Goal: Information Seeking & Learning: Check status

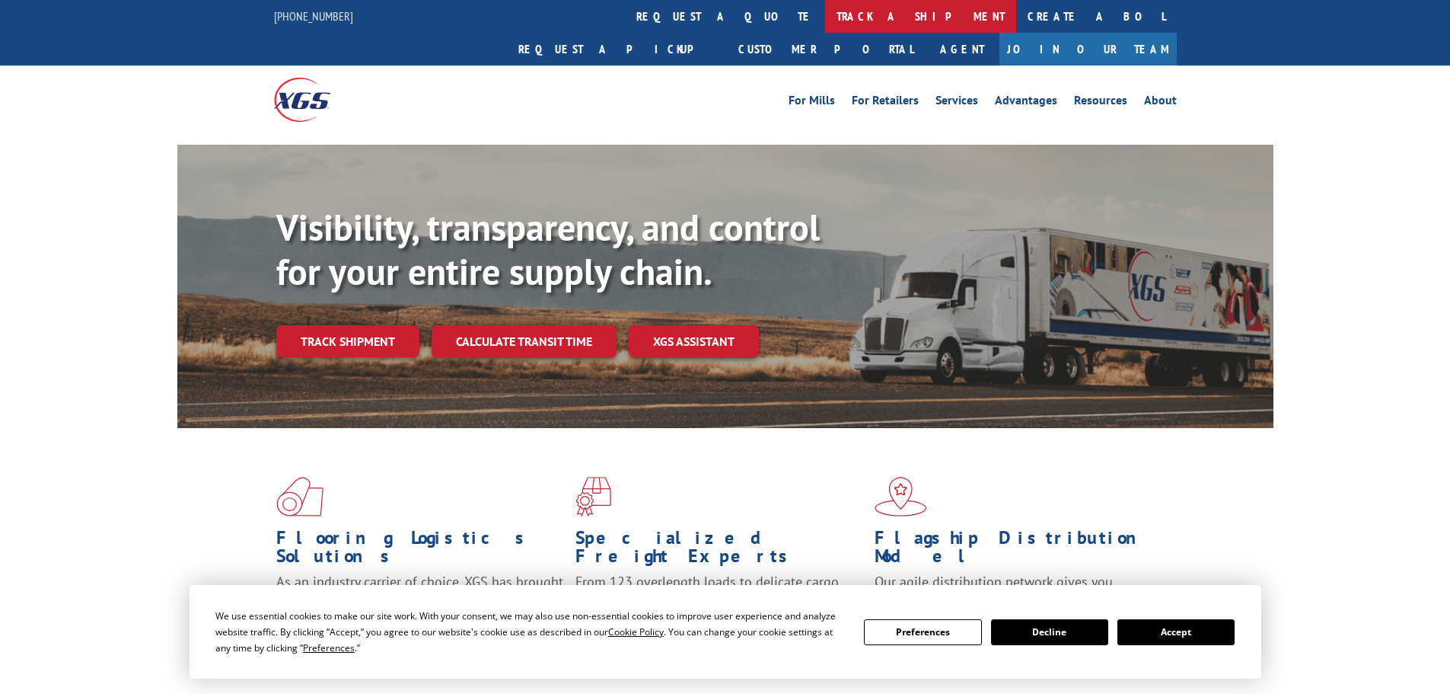
click at [825, 12] on link "track a shipment" at bounding box center [920, 16] width 191 height 33
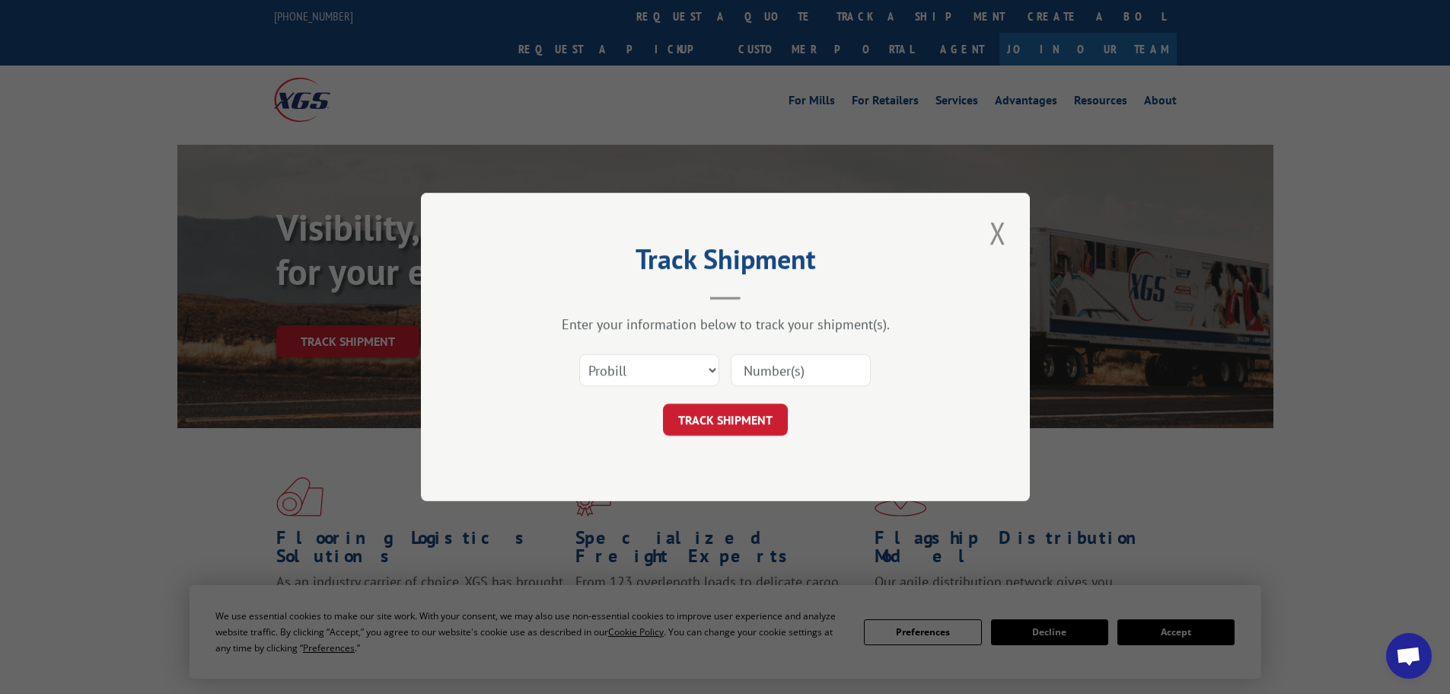
click at [783, 375] on input at bounding box center [801, 370] width 140 height 32
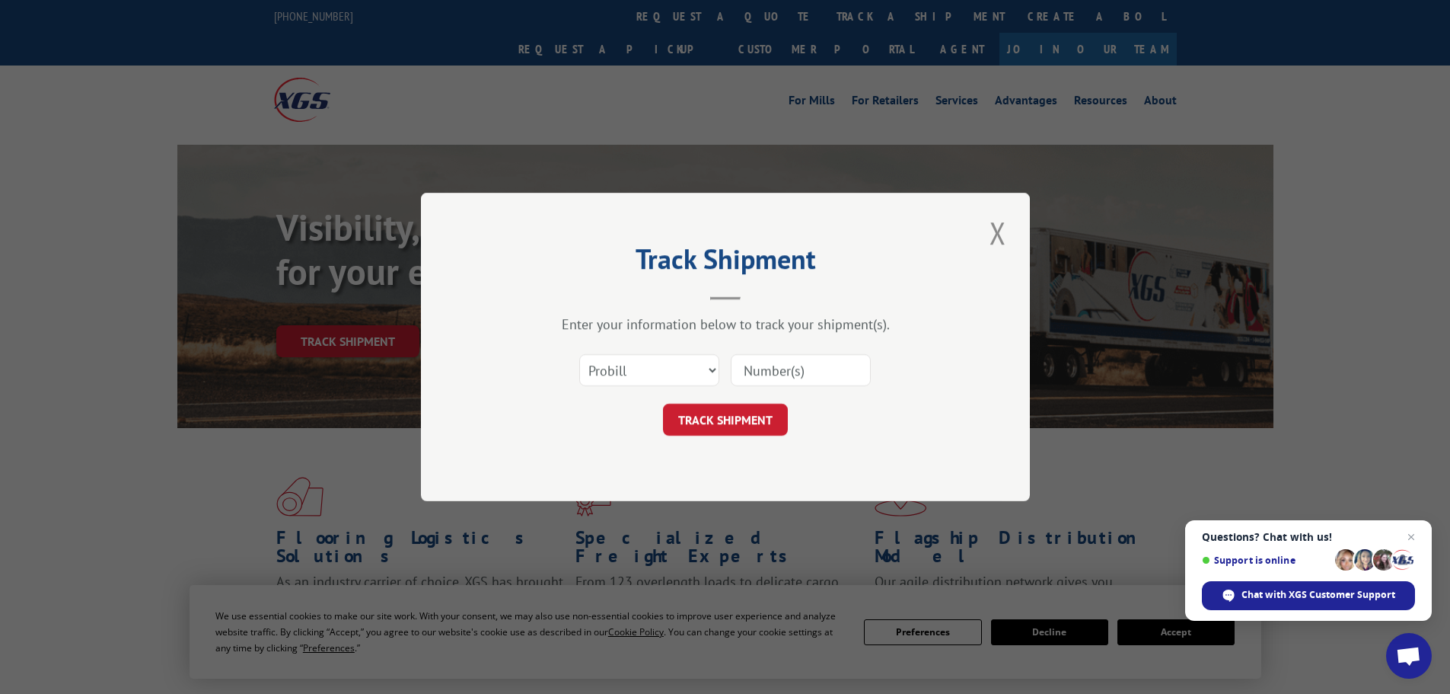
paste input "17308373"
type input "17308373"
click at [758, 424] on button "TRACK SHIPMENT" at bounding box center [725, 420] width 125 height 32
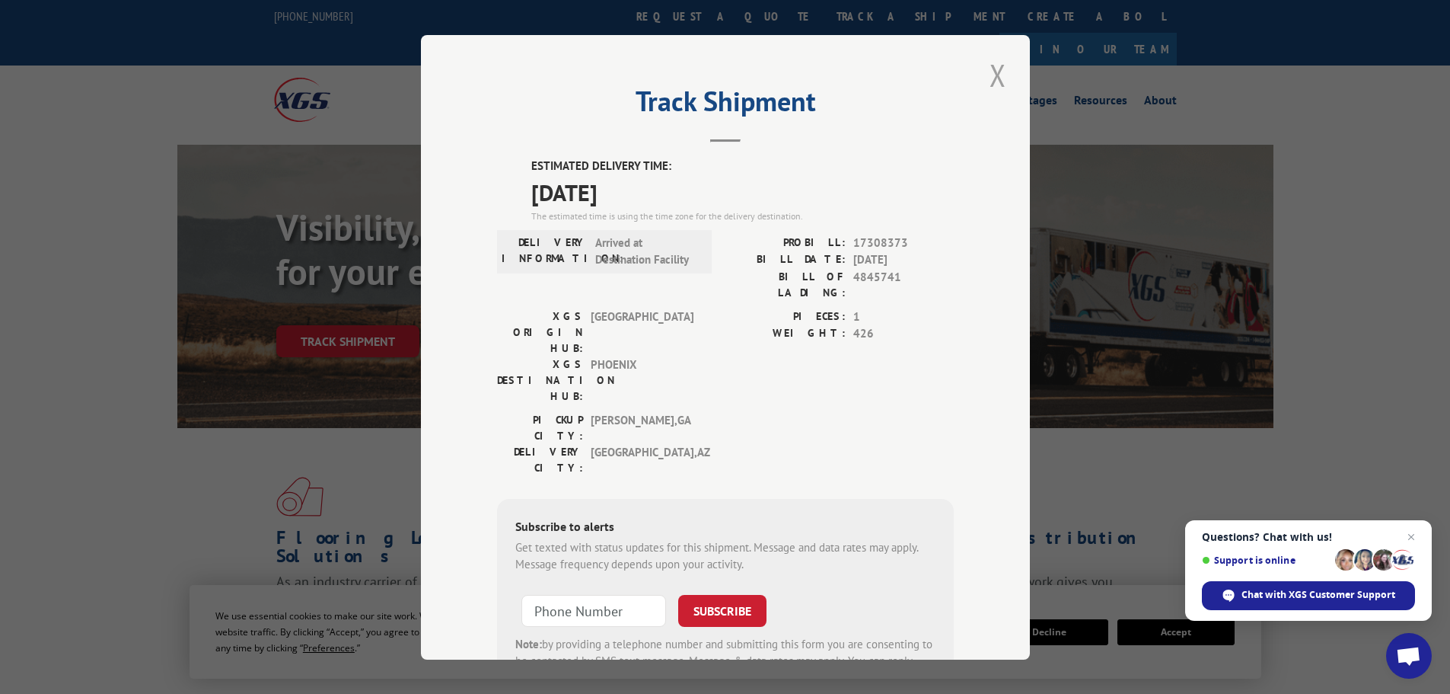
click at [987, 72] on button "Close modal" at bounding box center [998, 75] width 26 height 42
